Goal: Find specific fact

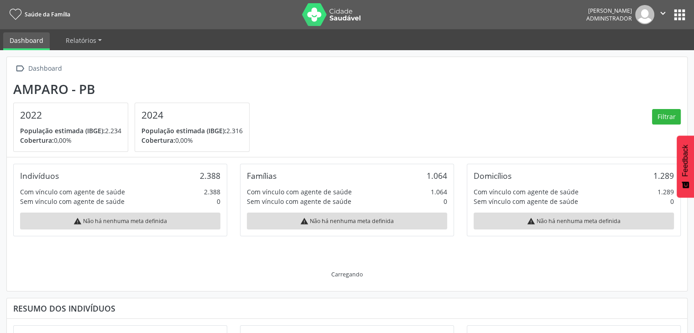
click at [678, 14] on button "apps" at bounding box center [680, 15] width 16 height 16
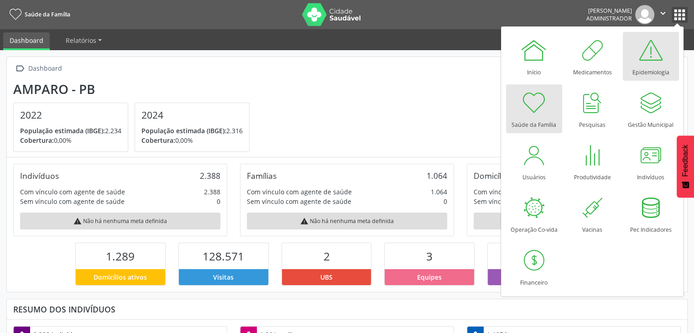
scroll to position [150, 227]
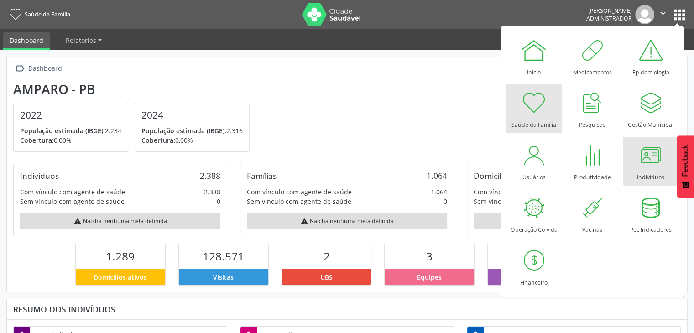
click at [646, 168] on div at bounding box center [650, 154] width 27 height 27
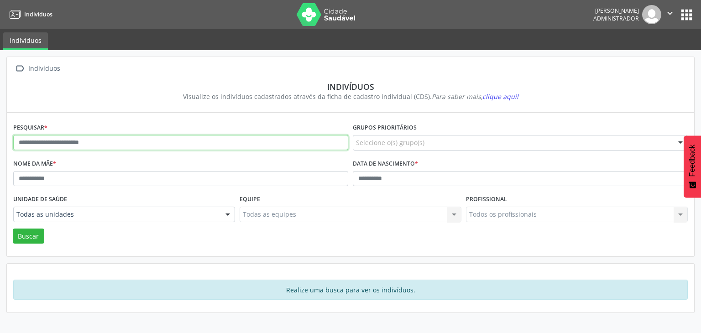
click at [207, 145] on input "text" at bounding box center [180, 143] width 335 height 16
type input "*****"
click at [13, 229] on button "Buscar" at bounding box center [28, 237] width 31 height 16
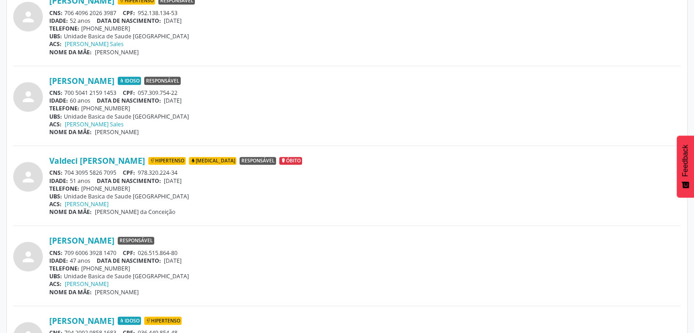
scroll to position [411, 0]
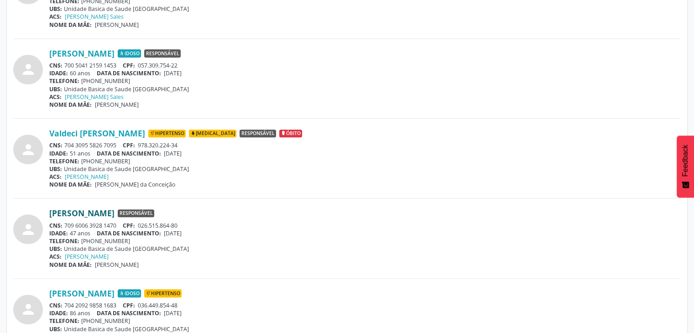
click at [115, 213] on link "Valdeir Ramos de Oliveira" at bounding box center [81, 213] width 65 height 10
drag, startPoint x: 139, startPoint y: 223, endPoint x: 183, endPoint y: 224, distance: 43.8
click at [183, 224] on div "CNS: 709 6006 3928 1470 CPF: 026.515.864-80" at bounding box center [364, 226] width 631 height 8
copy span "026.515.864-80"
drag, startPoint x: 66, startPoint y: 224, endPoint x: 123, endPoint y: 225, distance: 57.5
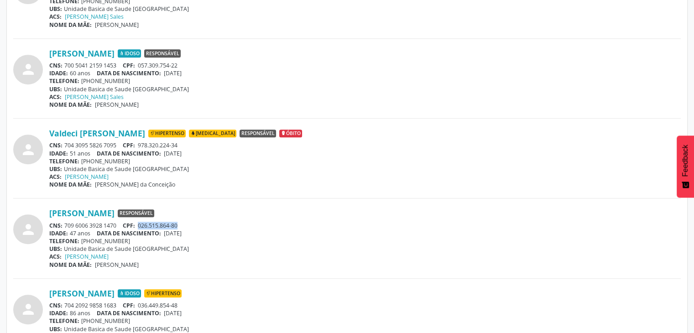
click at [123, 225] on div "CNS: 709 6006 3928 1470 CPF: 026.515.864-80" at bounding box center [364, 226] width 631 height 8
copy div "709 6006 3928 1470"
